Goal: Find specific page/section: Find specific page/section

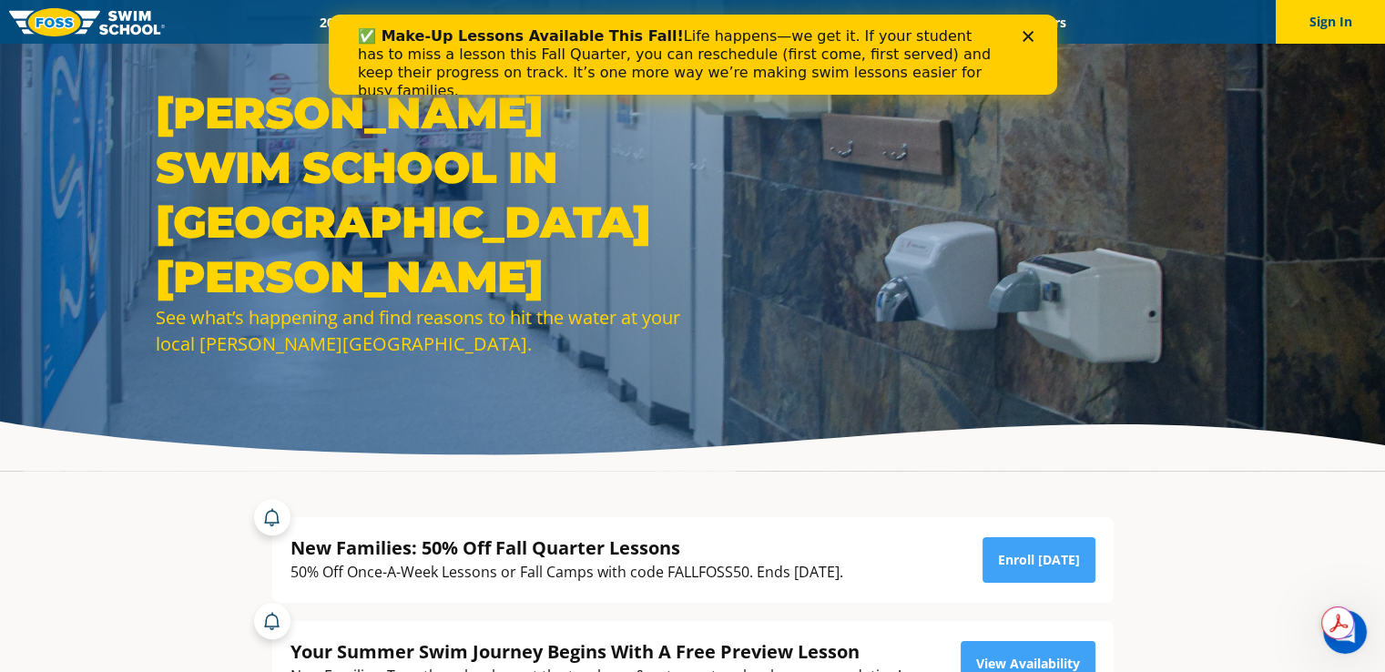
click at [1023, 33] on polygon "Close" at bounding box center [1027, 36] width 11 height 11
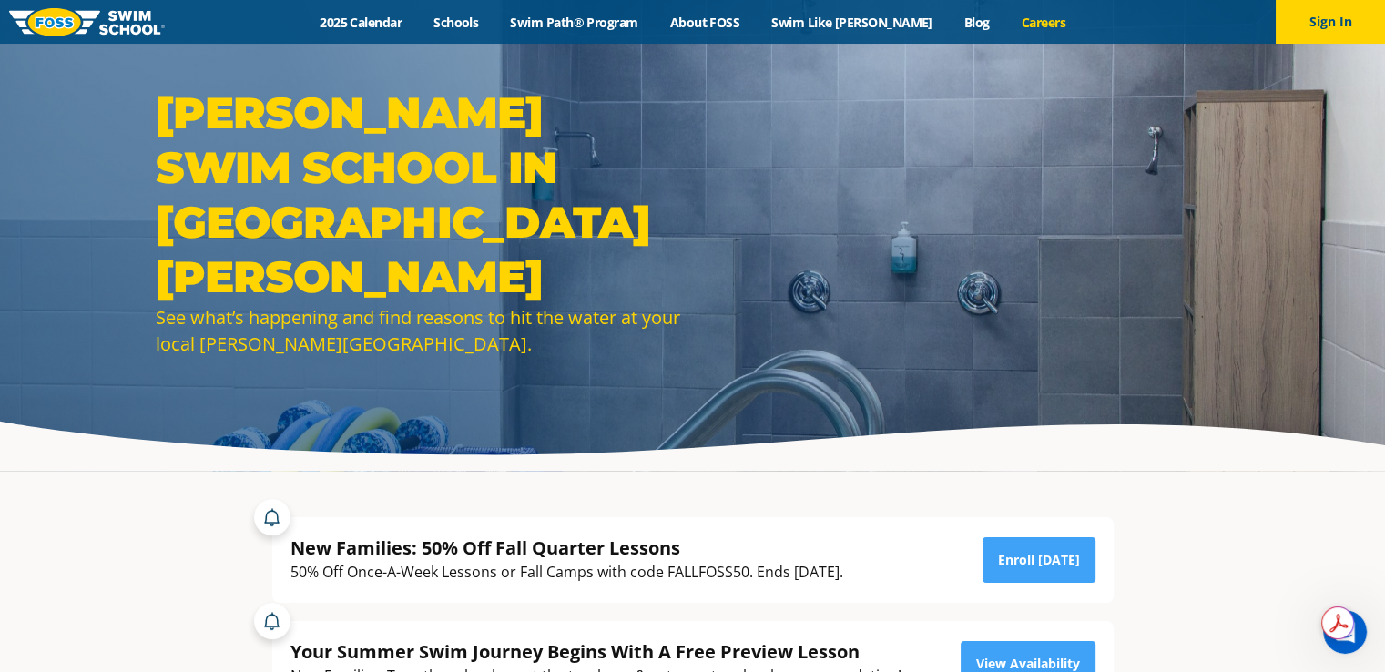
click at [1005, 19] on link "Careers" at bounding box center [1043, 22] width 76 height 17
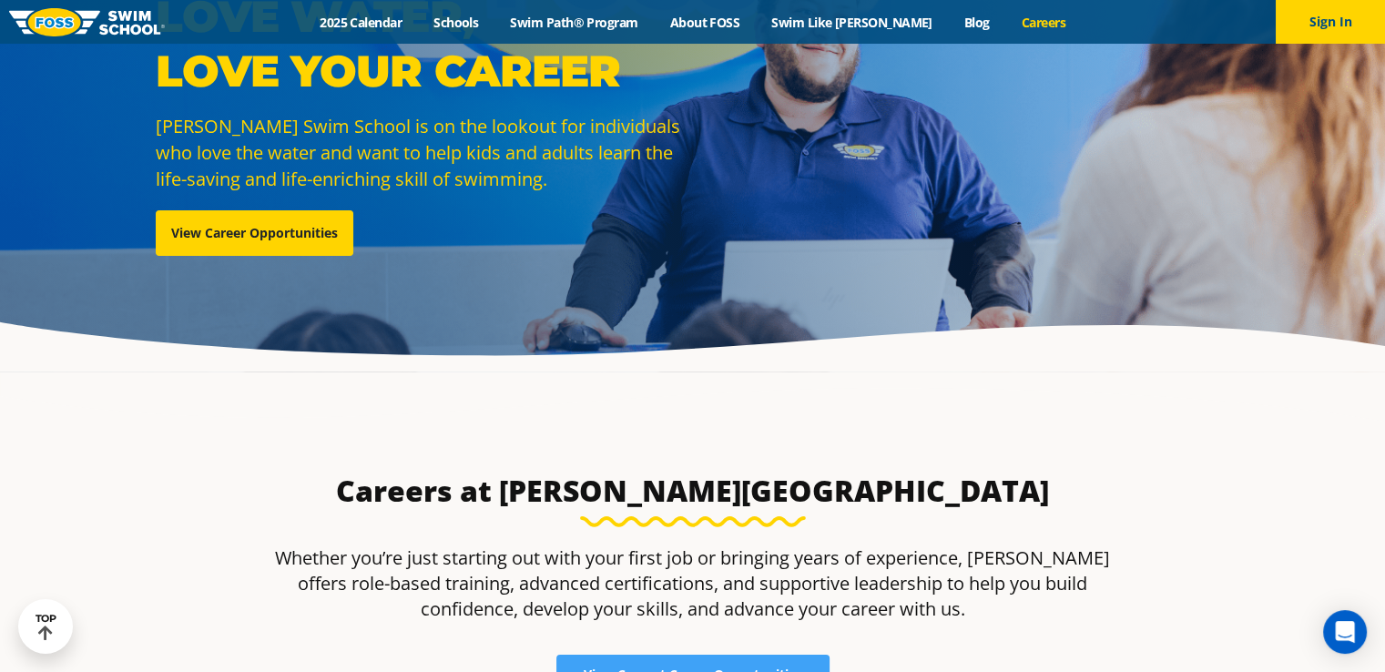
scroll to position [91, 0]
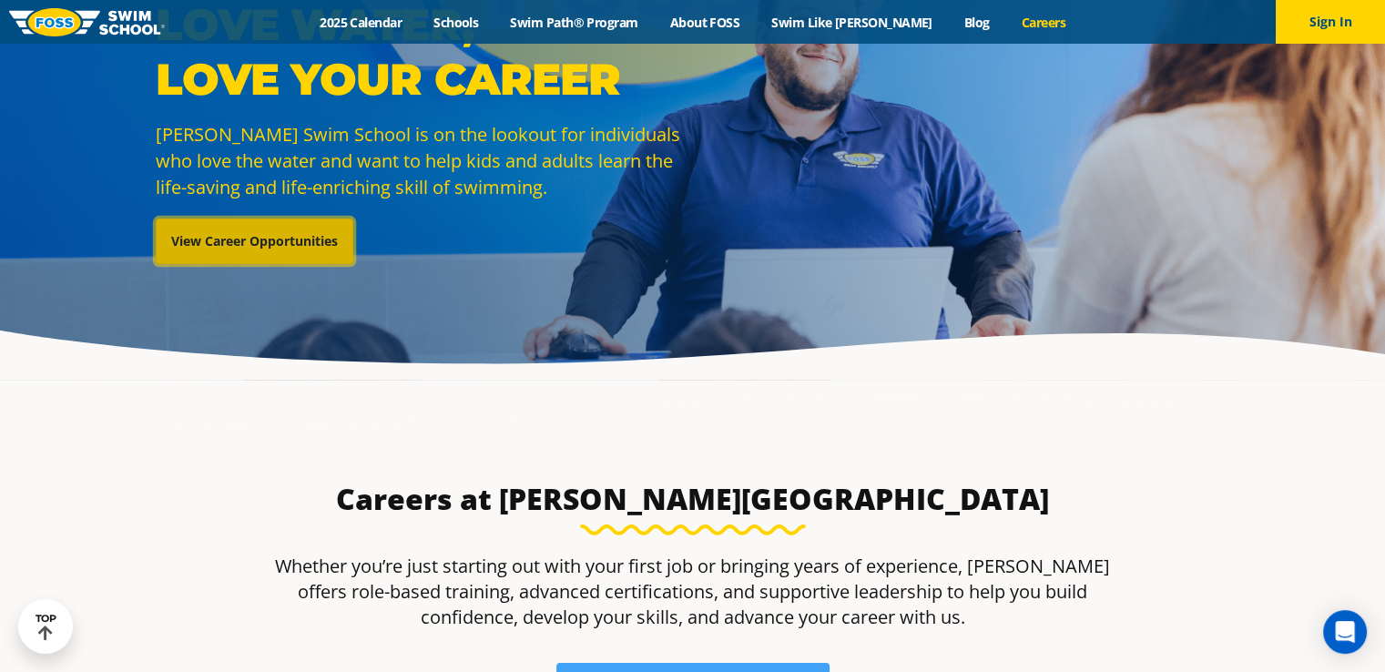
click at [272, 231] on link "View Career Opportunities" at bounding box center [255, 242] width 198 height 46
